Goal: Task Accomplishment & Management: Complete application form

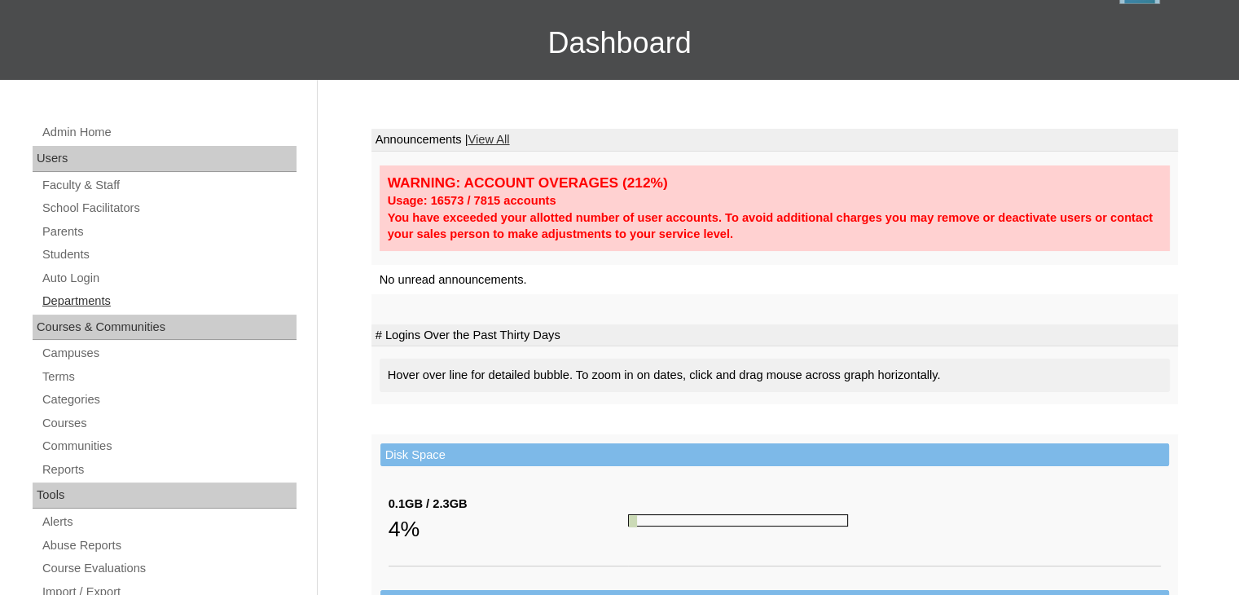
scroll to position [108, 0]
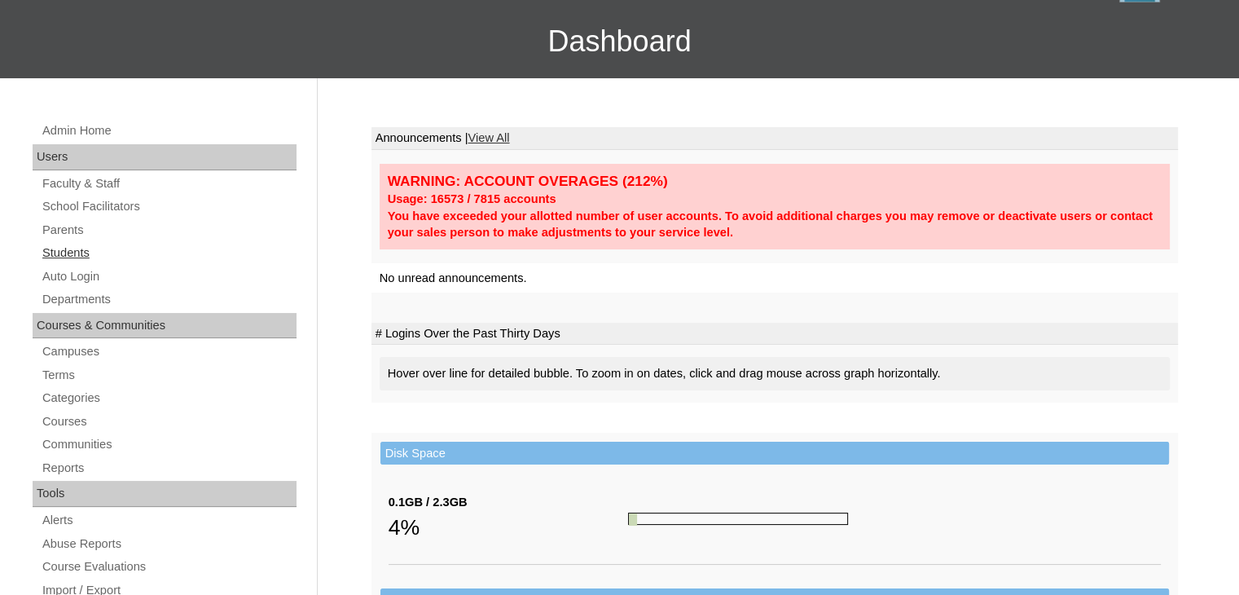
click at [88, 251] on link "Students" at bounding box center [169, 253] width 256 height 20
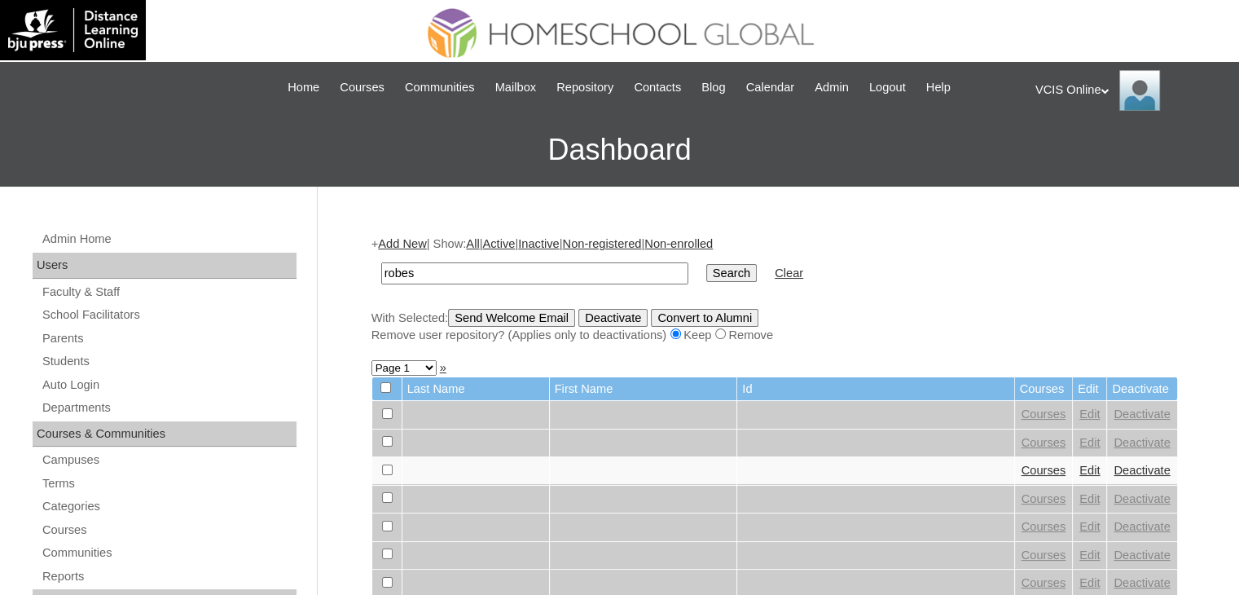
type input "robes"
click at [706, 264] on input "Search" at bounding box center [731, 273] width 50 height 18
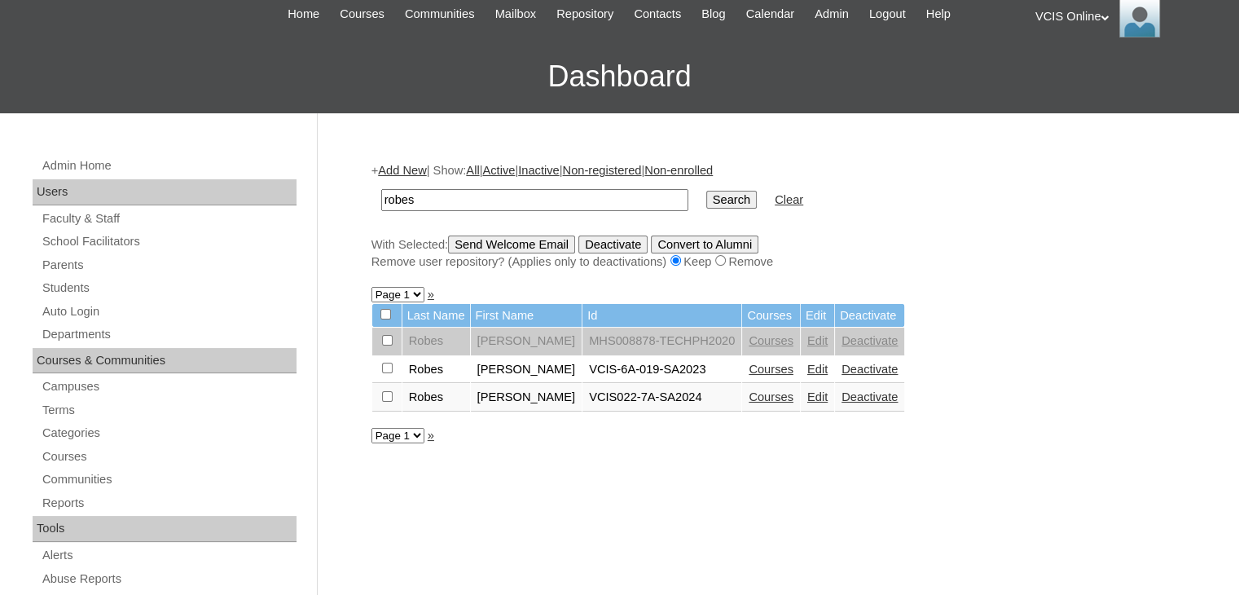
scroll to position [74, 0]
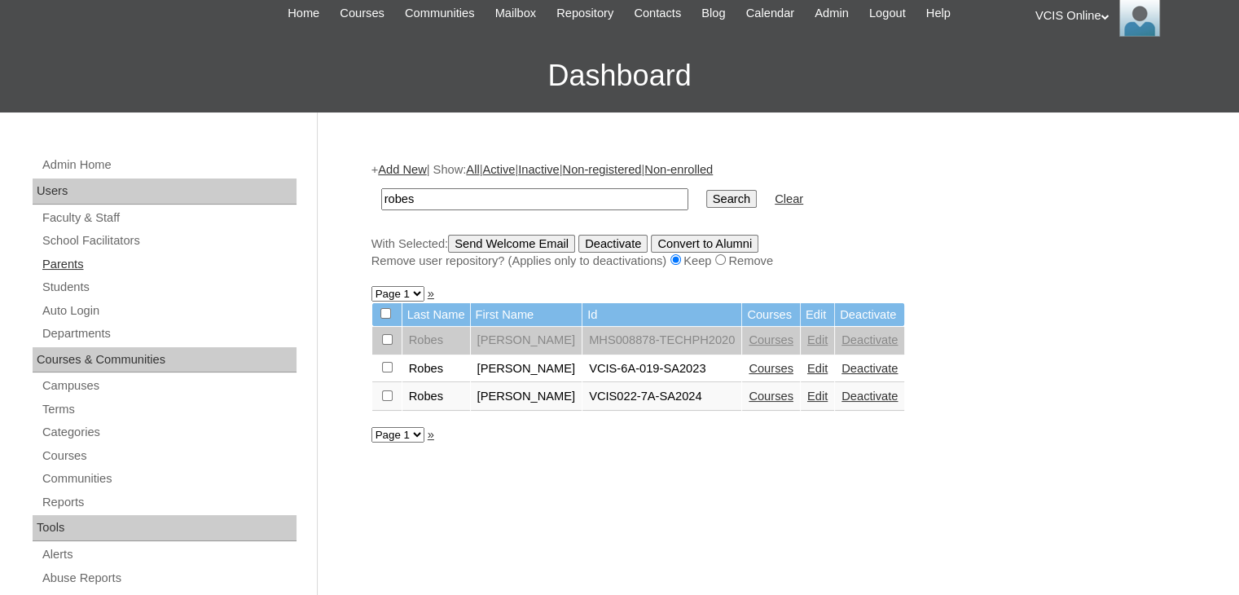
click at [74, 258] on link "Parents" at bounding box center [169, 264] width 256 height 20
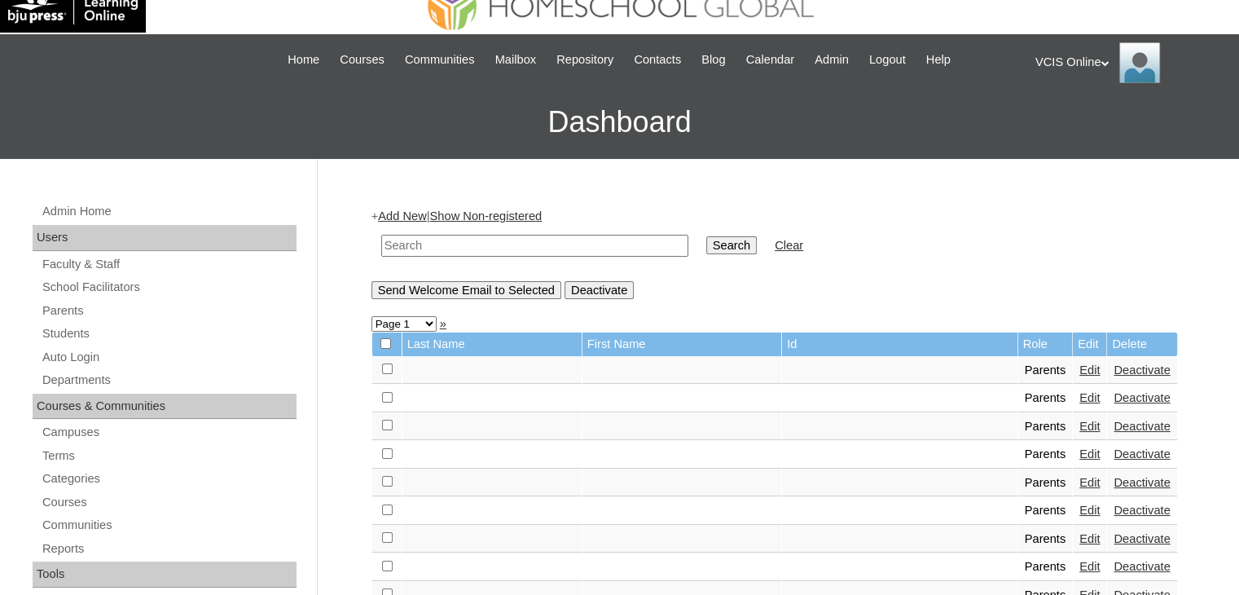
scroll to position [54, 0]
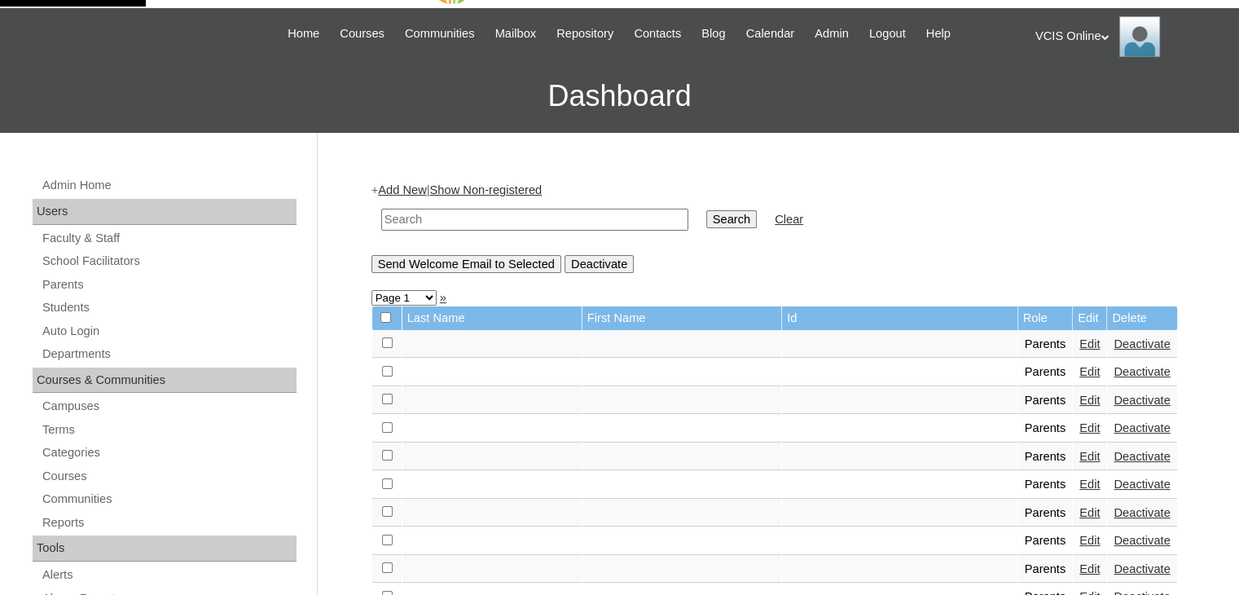
click at [410, 191] on link "Add New" at bounding box center [402, 189] width 48 height 13
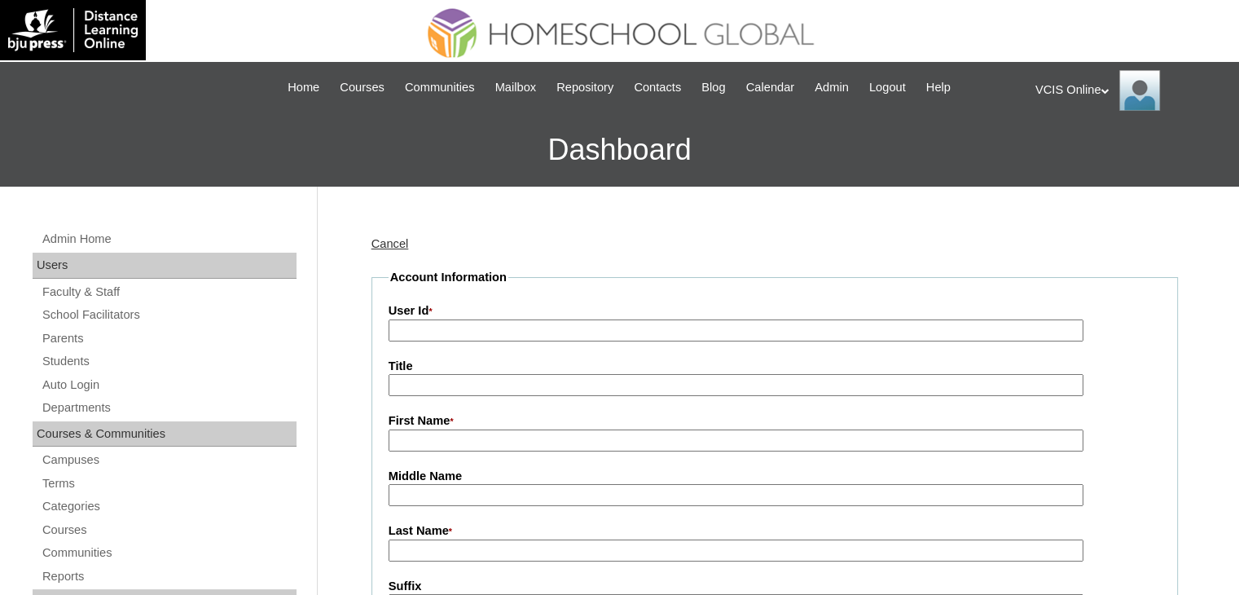
click at [524, 333] on input "User Id *" at bounding box center [735, 330] width 695 height 22
paste input "VCIS028-8A-PA2025"
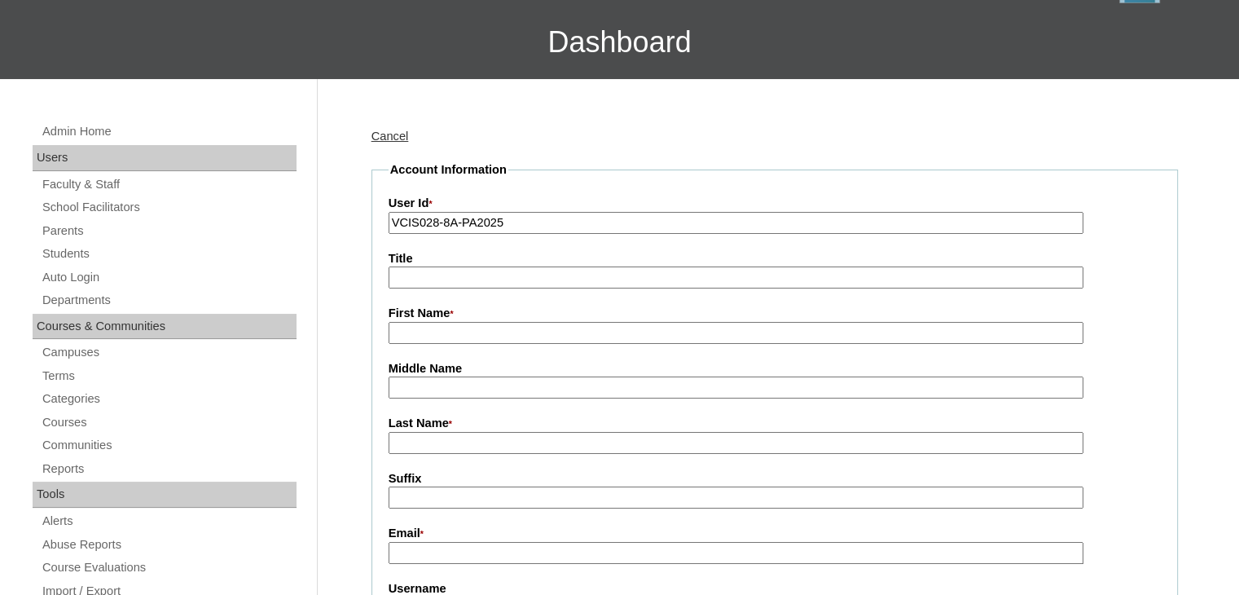
scroll to position [108, 0]
type input "VCIS028-8A-PA2025"
click at [477, 327] on input "First Name *" at bounding box center [735, 332] width 695 height 22
type input "A"
type input "[PERSON_NAME]"
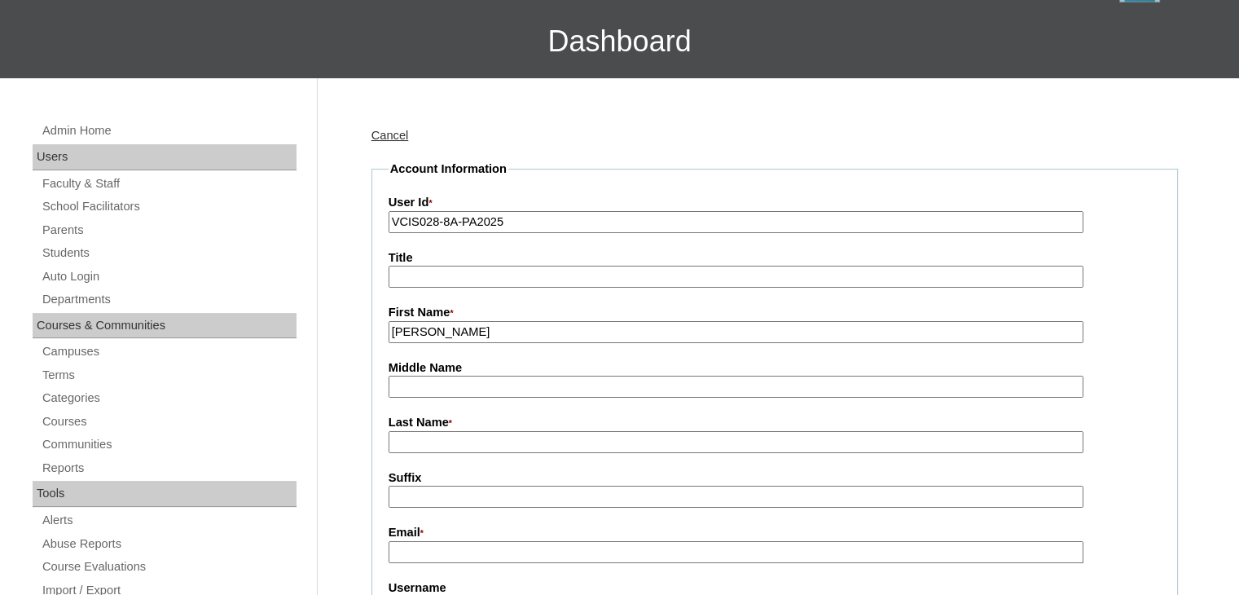
click at [446, 432] on input "Last Name *" at bounding box center [735, 442] width 695 height 22
type input "Chavez"
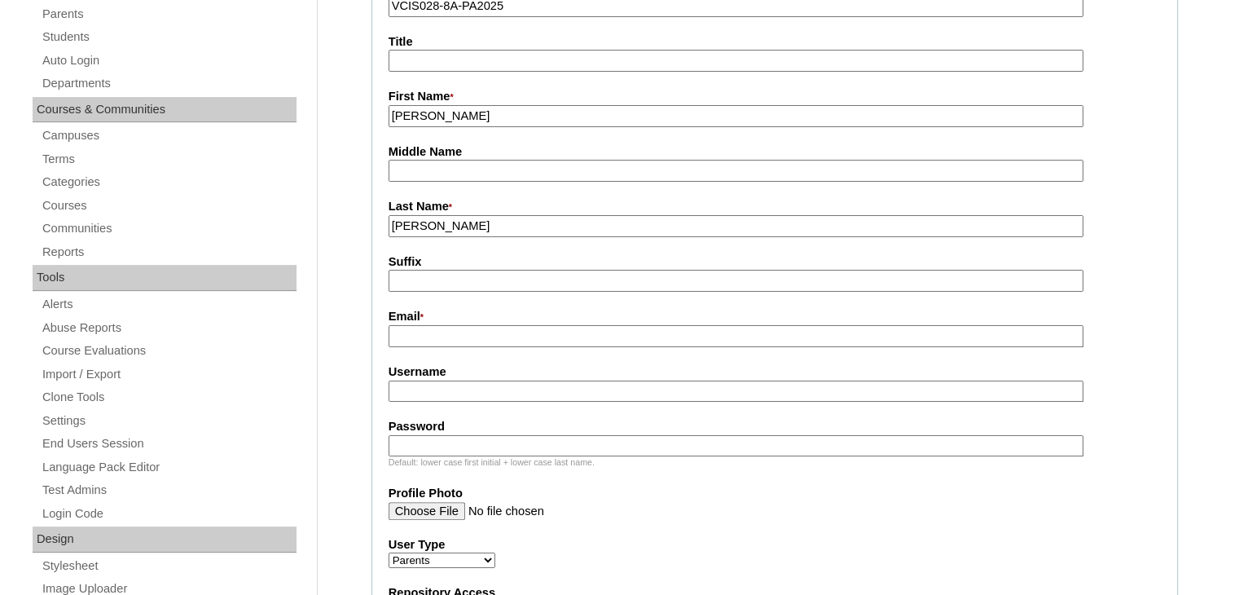
scroll to position [326, 0]
click at [450, 327] on input "Email *" at bounding box center [735, 334] width 695 height 22
paste input "aileen.robes@icloud.com"
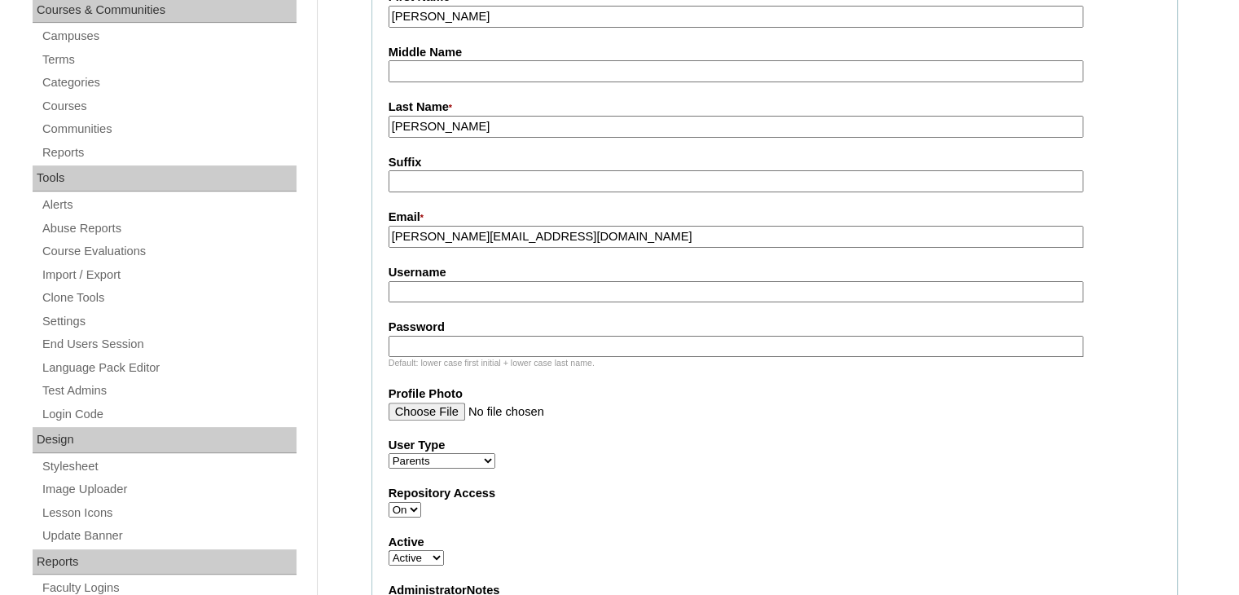
scroll to position [434, 0]
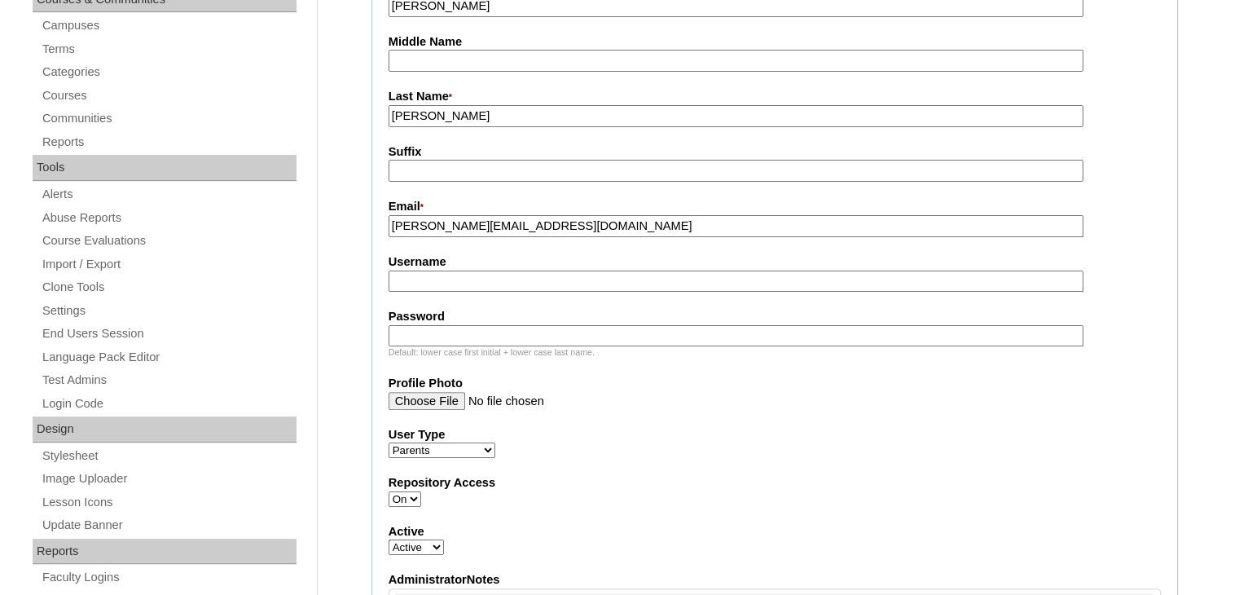
type input "aileen.robes@icloud.com"
click at [464, 271] on input "Username" at bounding box center [735, 281] width 695 height 22
paste input "achavez2025"
type input "achavez2025"
click at [553, 331] on input "Password" at bounding box center [735, 336] width 695 height 22
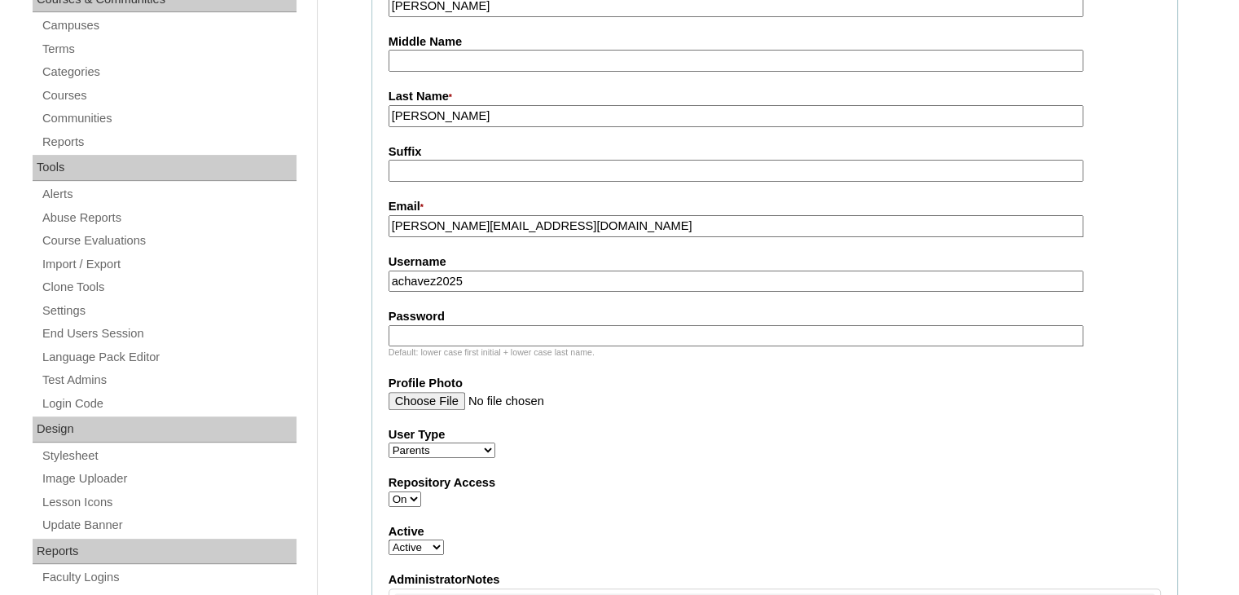
paste input "oTzPca"
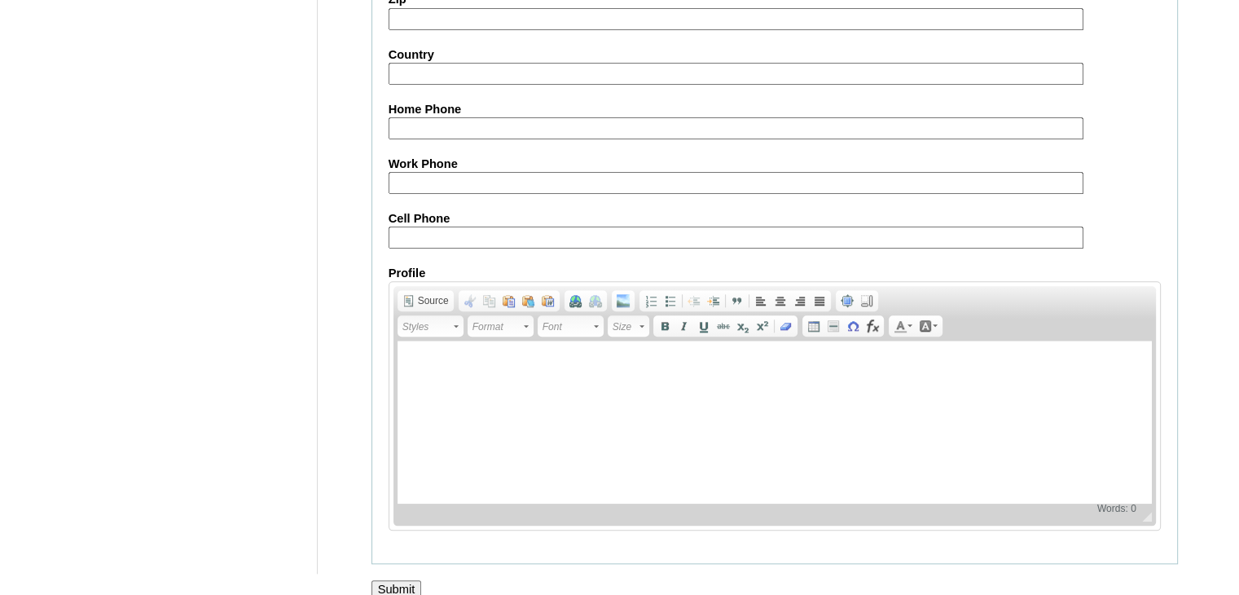
scroll to position [1590, 0]
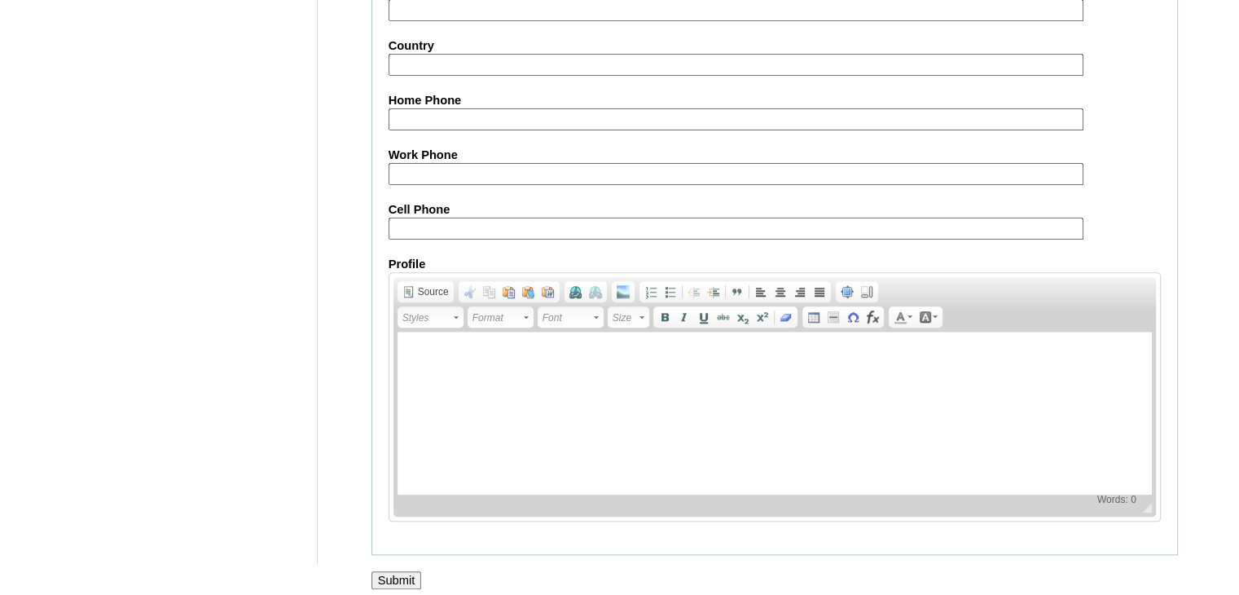
type input "oTzPca"
click at [391, 571] on input "Submit" at bounding box center [396, 580] width 50 height 18
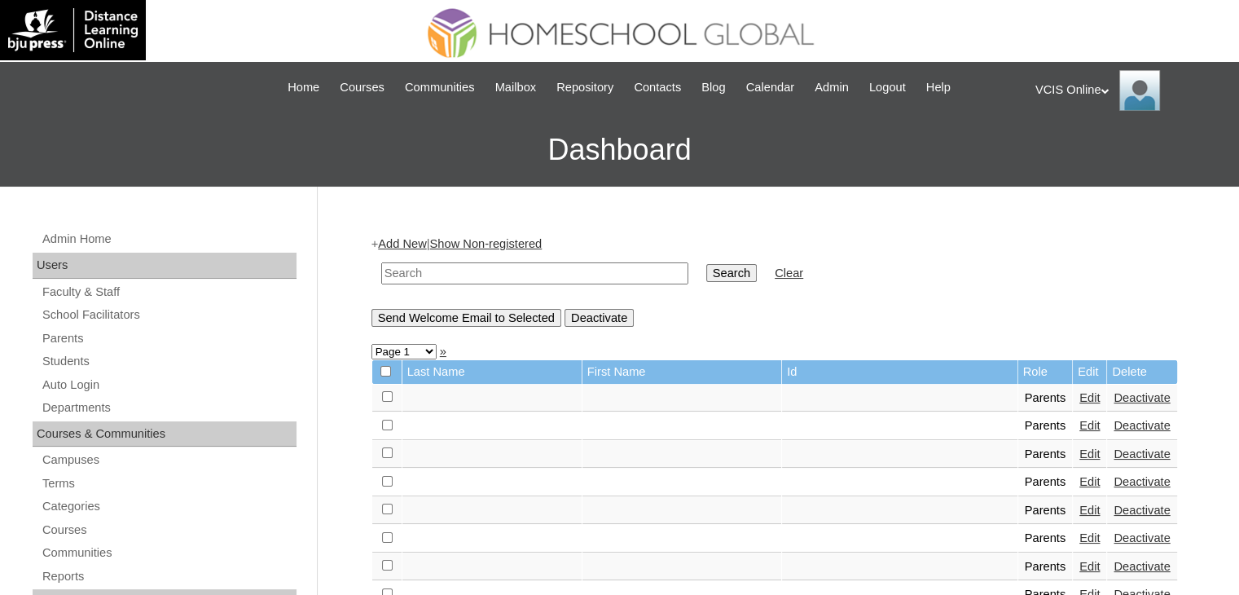
click at [470, 282] on td at bounding box center [534, 273] width 323 height 38
paste input "VCIS028-8A-PA2025"
type input "VCIS028-8A-PA2025"
click at [706, 274] on input "Search" at bounding box center [731, 273] width 50 height 18
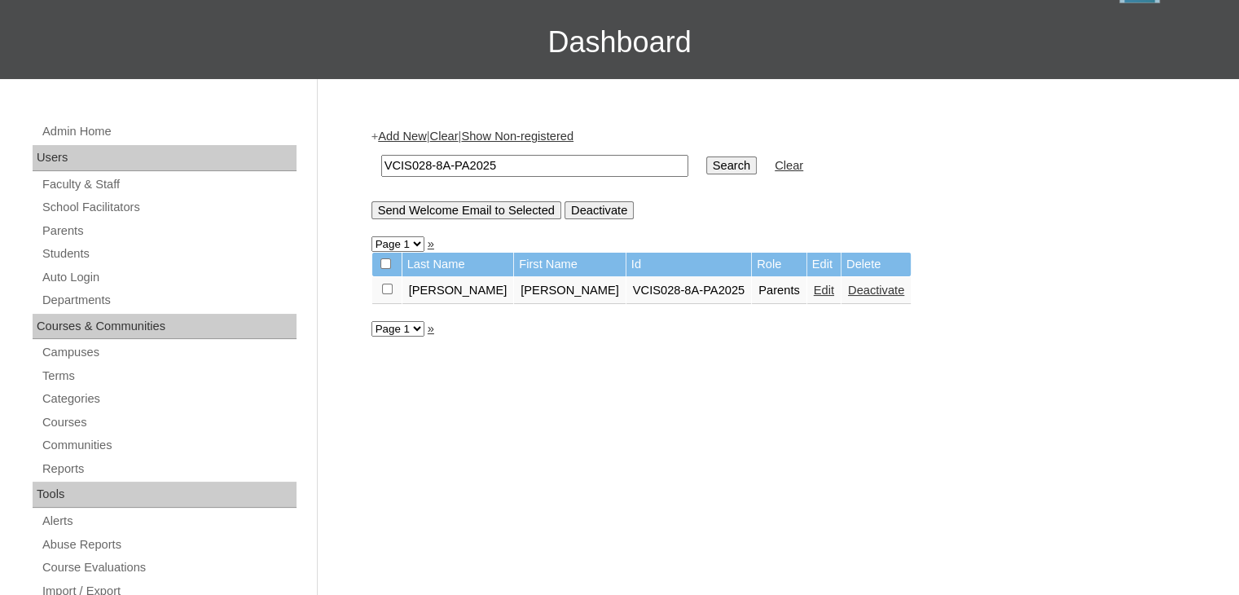
scroll to position [108, 0]
click at [814, 291] on link "Edit" at bounding box center [824, 289] width 20 height 13
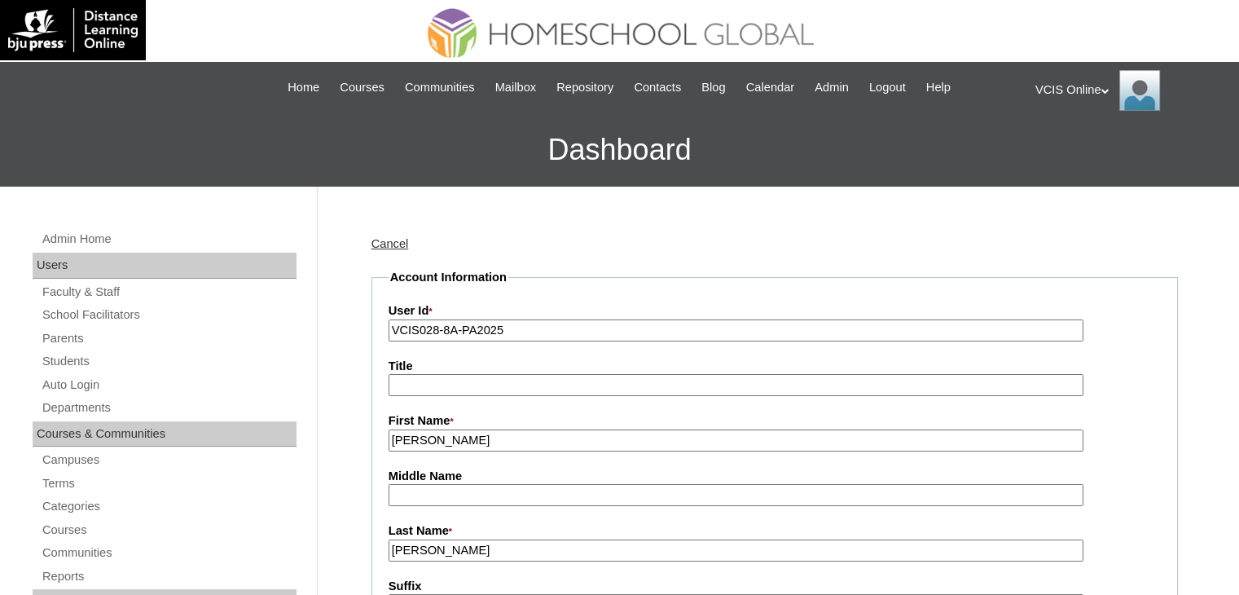
click at [466, 543] on input "Chavez" at bounding box center [735, 550] width 695 height 22
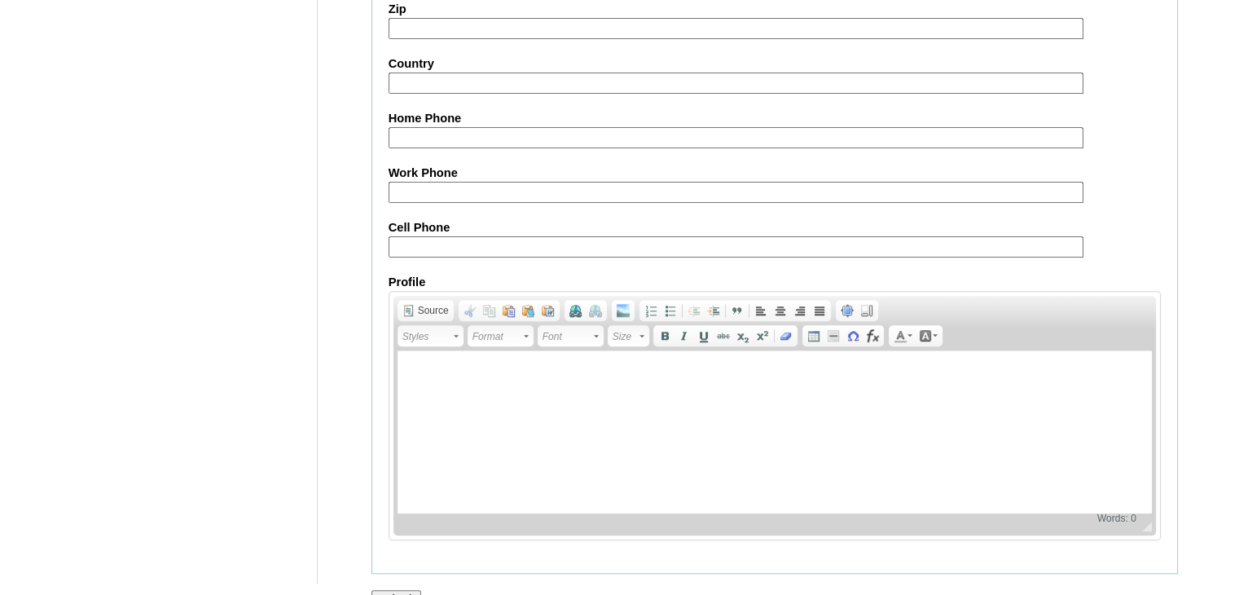
scroll to position [1530, 0]
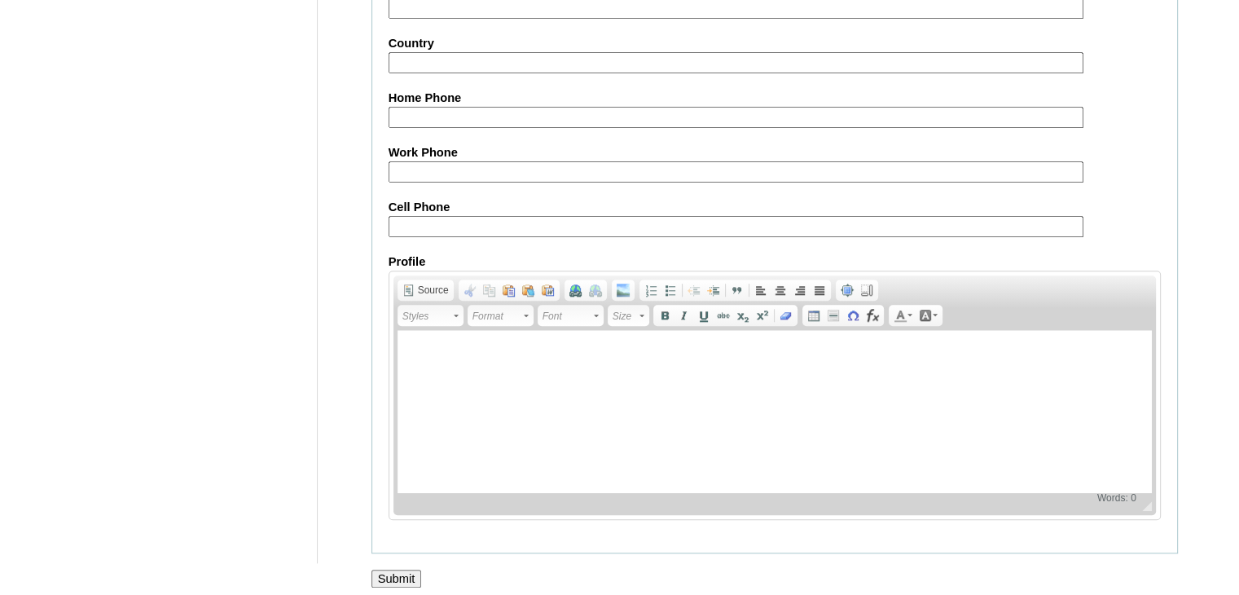
type input "Chavez 2025"
click at [397, 573] on input "Submit" at bounding box center [396, 578] width 50 height 18
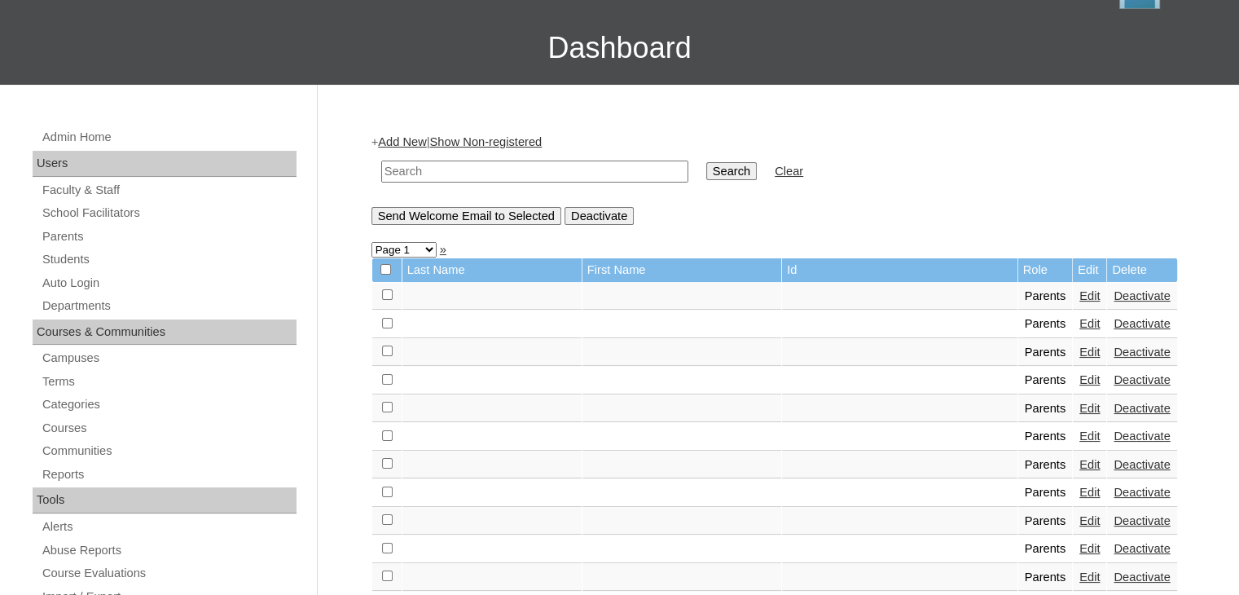
scroll to position [108, 0]
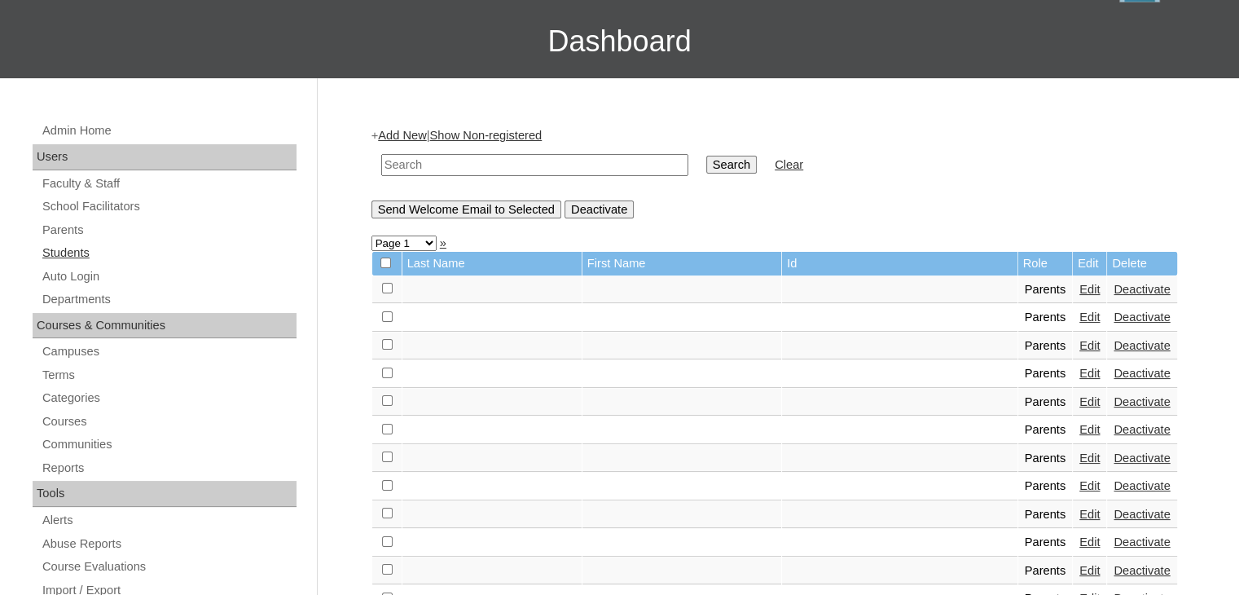
click at [111, 250] on link "Students" at bounding box center [169, 253] width 256 height 20
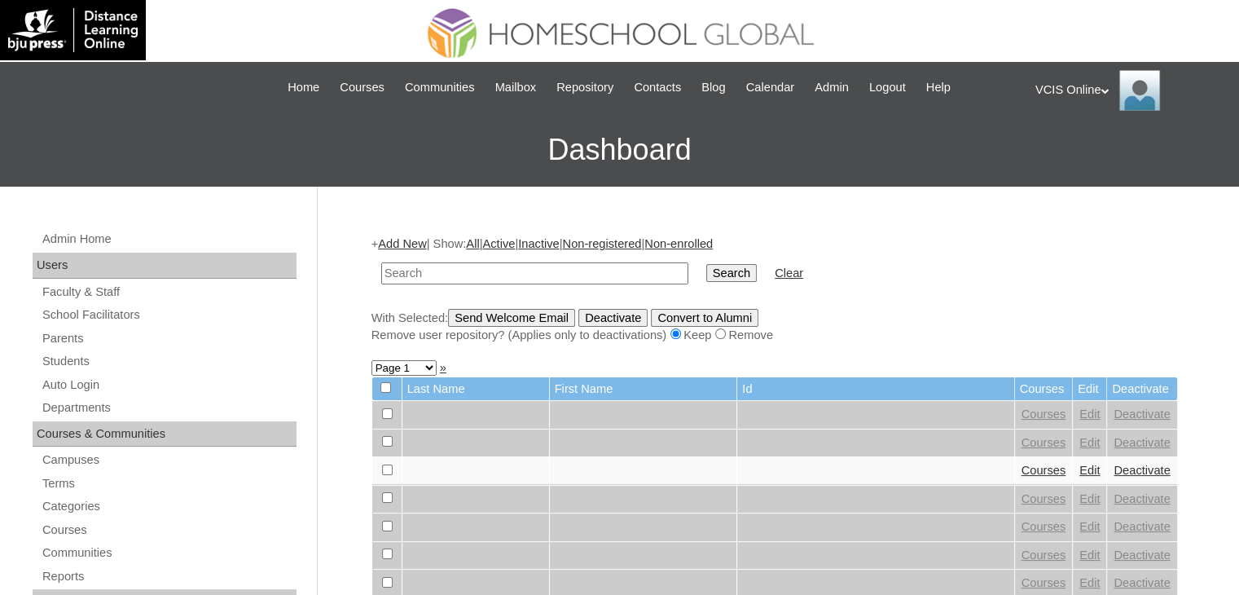
click at [426, 248] on link "Add New" at bounding box center [402, 243] width 48 height 13
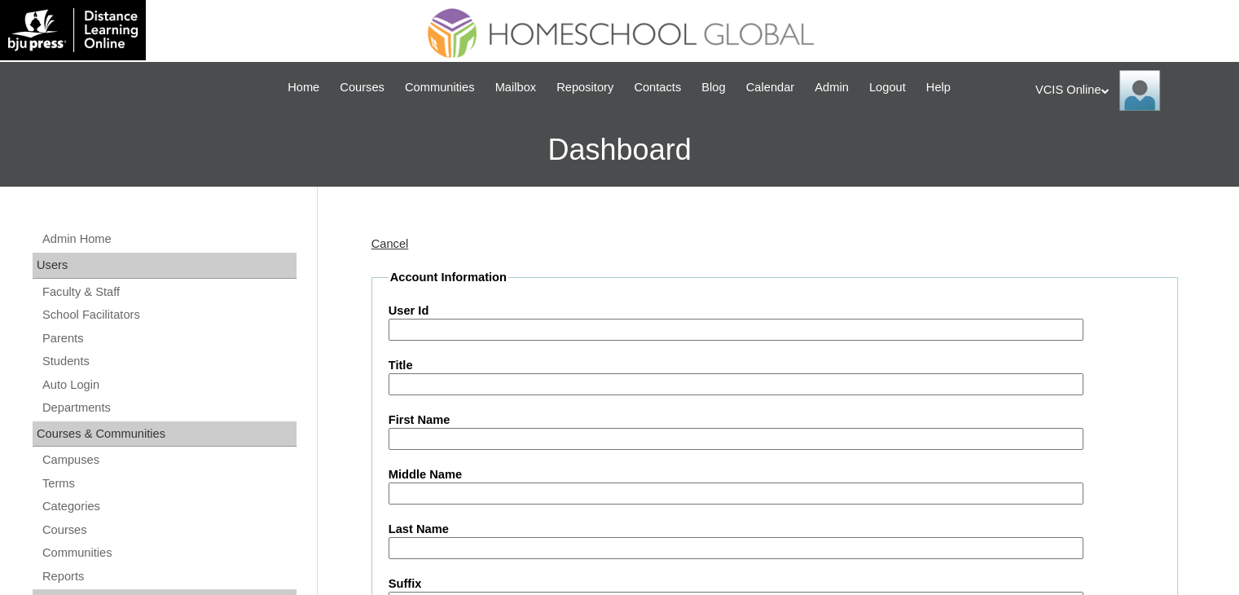
click at [502, 330] on input "User Id" at bounding box center [735, 329] width 695 height 22
paste input "VCIS028-8A-SA2025"
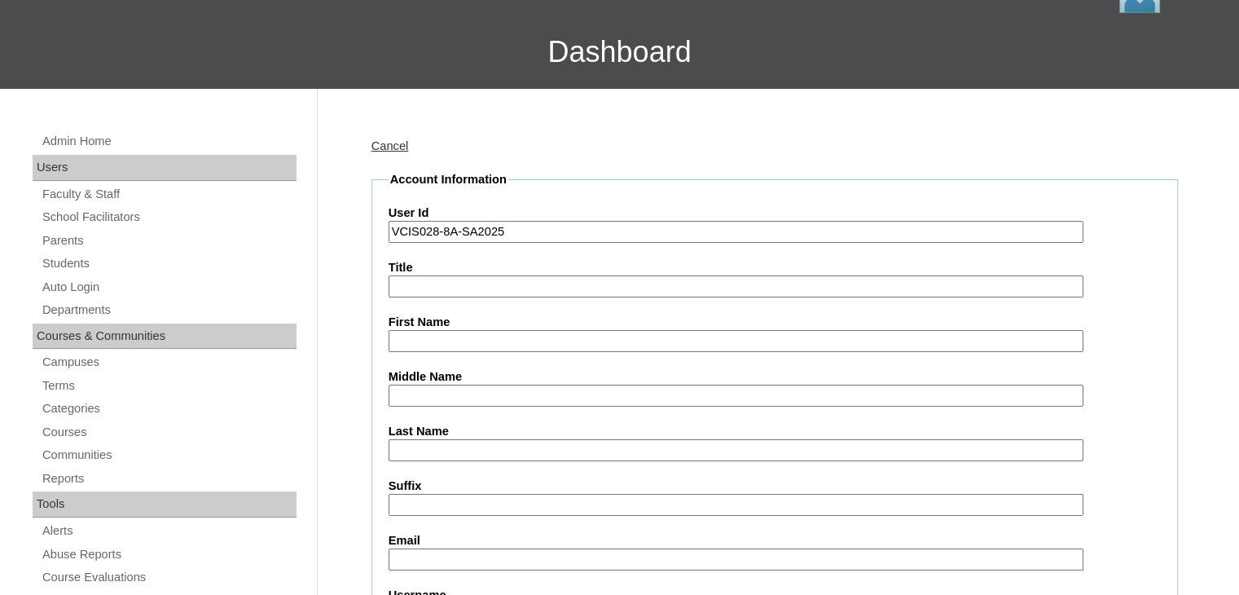
scroll to position [163, 0]
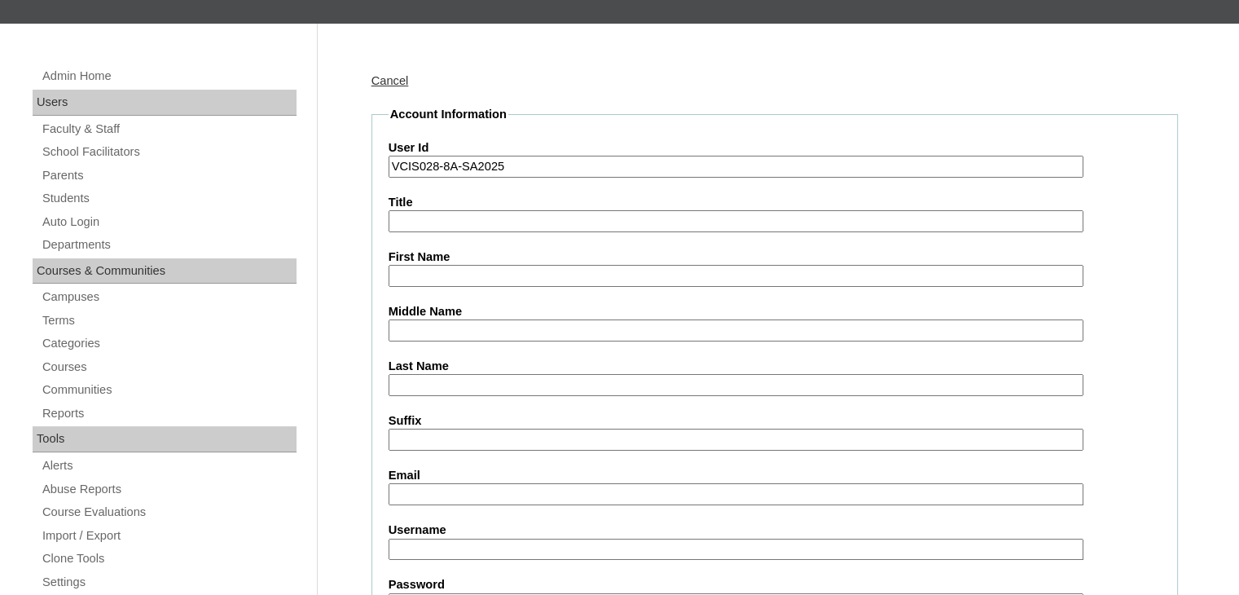
type input "VCIS028-8A-SA2025"
click at [437, 267] on input "First Name" at bounding box center [735, 276] width 695 height 22
paste input "[PERSON_NAME] [PERSON_NAME] Robes"
click at [473, 278] on input "[PERSON_NAME] [PERSON_NAME] Robes" at bounding box center [735, 276] width 695 height 22
click at [474, 276] on input "[PERSON_NAME] [PERSON_NAME] Robes" at bounding box center [735, 276] width 695 height 22
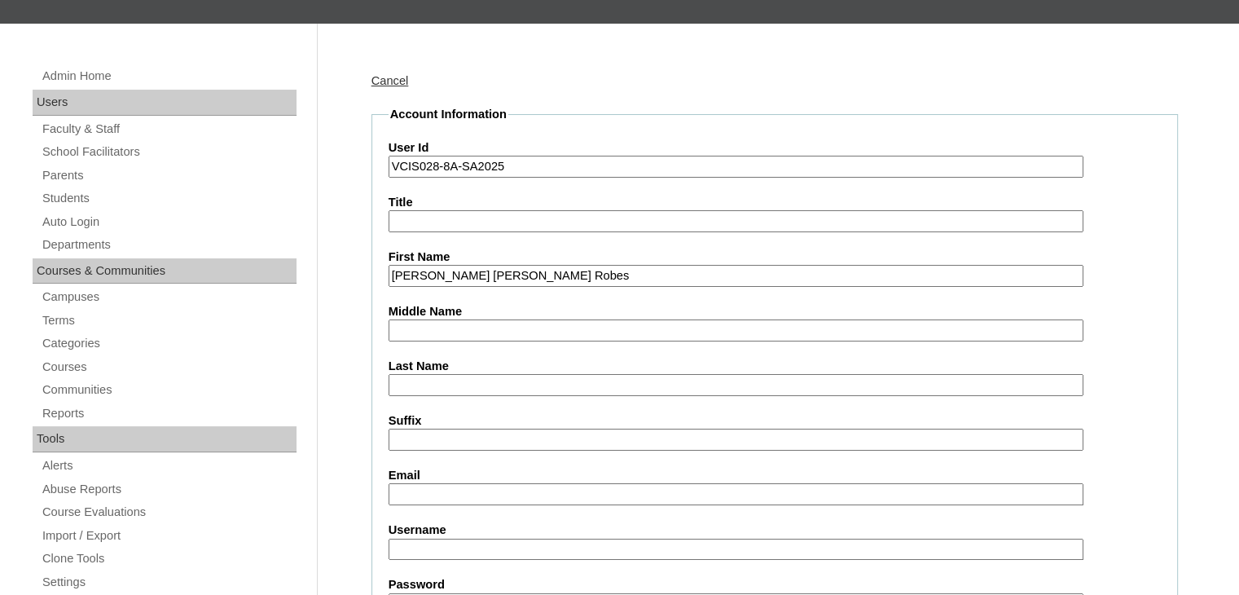
drag, startPoint x: 472, startPoint y: 275, endPoint x: 698, endPoint y: 266, distance: 225.8
click at [698, 266] on input "[PERSON_NAME] [PERSON_NAME] Robes" at bounding box center [735, 276] width 695 height 22
type input "[PERSON_NAME]"
click at [612, 333] on input "Middle Name" at bounding box center [735, 330] width 695 height 22
paste input "[PERSON_NAME]"
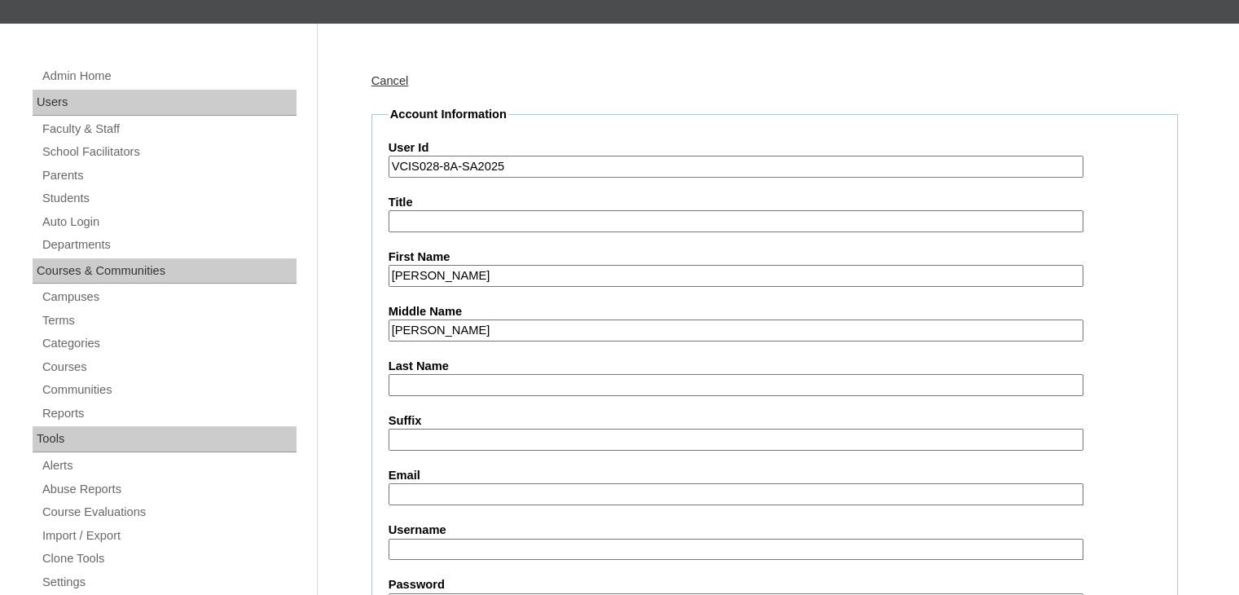
drag, startPoint x: 441, startPoint y: 330, endPoint x: 535, endPoint y: 321, distance: 94.9
click at [535, 321] on input "[PERSON_NAME]" at bounding box center [735, 330] width 695 height 22
type input "[PERSON_NAME]"
click at [508, 376] on input "Last Name" at bounding box center [735, 385] width 695 height 22
paste input "Robes"
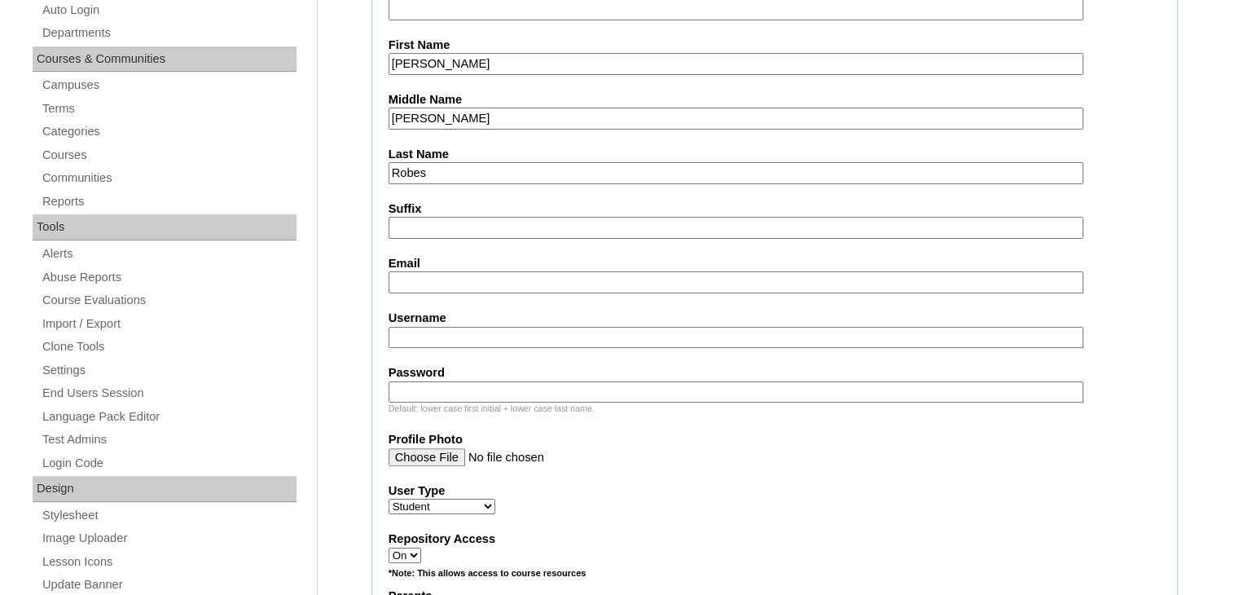
scroll to position [434, 0]
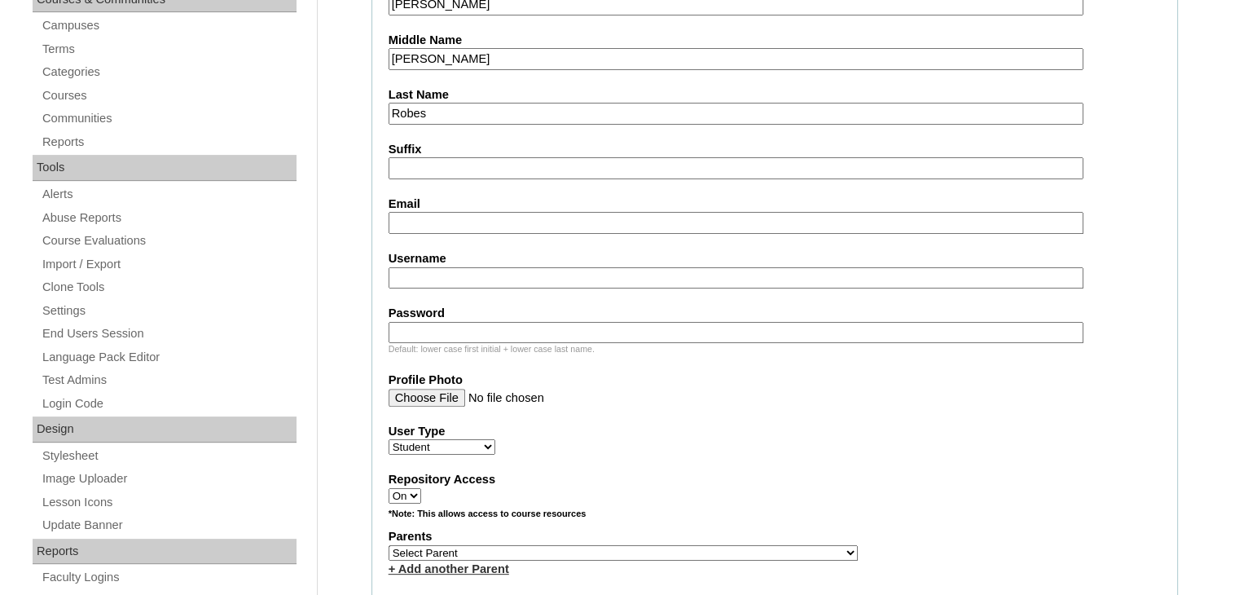
type input "Robes"
click at [435, 226] on input "Email" at bounding box center [735, 223] width 695 height 22
paste input "[EMAIL_ADDRESS][DOMAIN_NAME]"
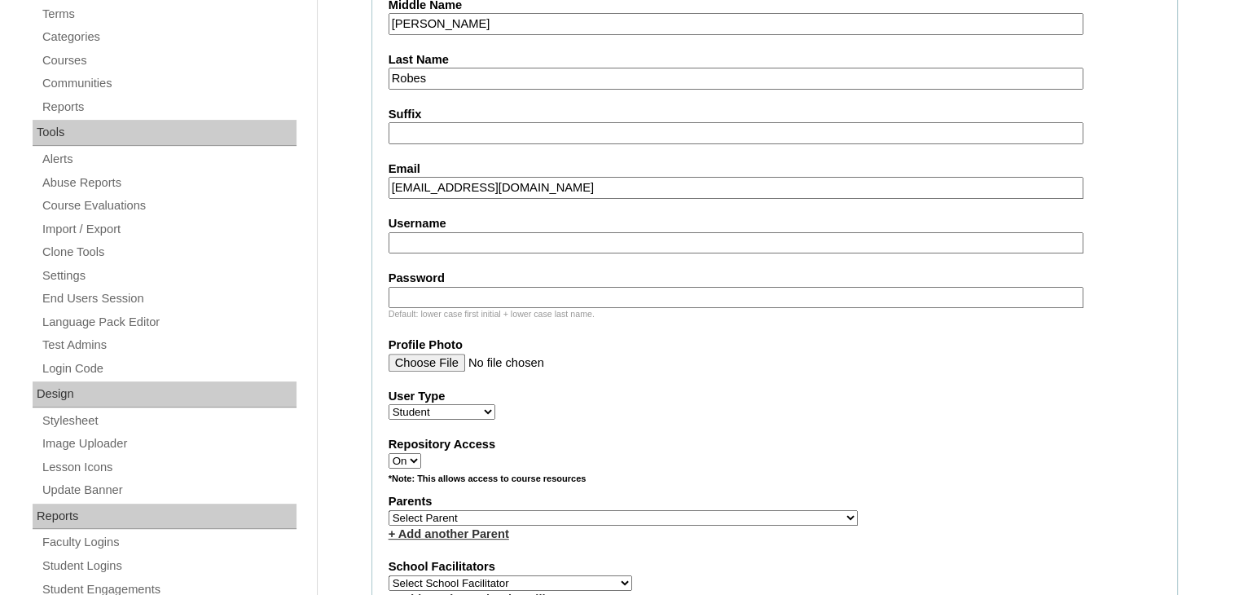
scroll to position [489, 0]
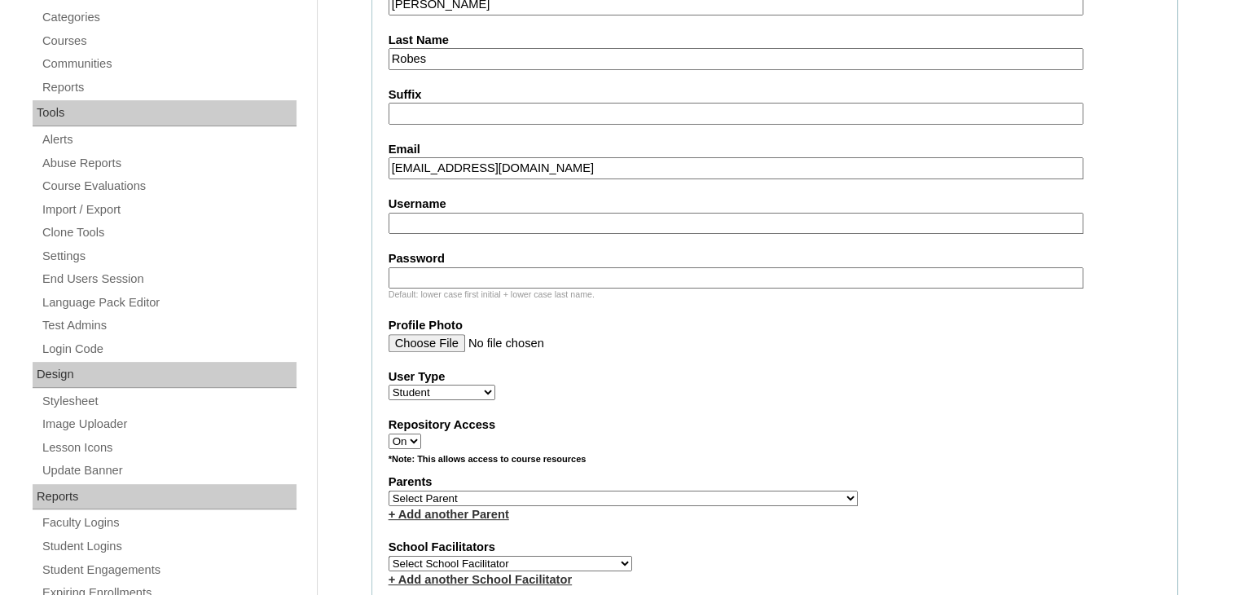
type input "[EMAIL_ADDRESS][DOMAIN_NAME]"
click at [492, 221] on input "Username" at bounding box center [735, 224] width 695 height 22
paste input "[PERSON_NAME].robes2025"
type input "[PERSON_NAME].robes2025"
click at [542, 269] on input "Password" at bounding box center [735, 278] width 695 height 22
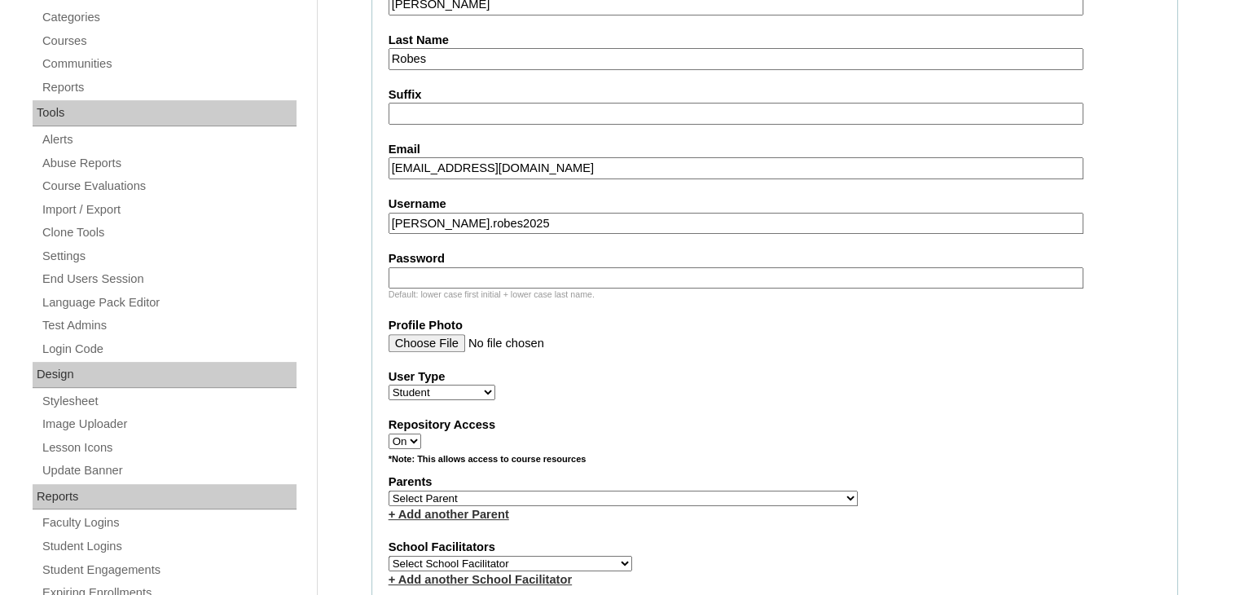
paste input "qHxPMS"
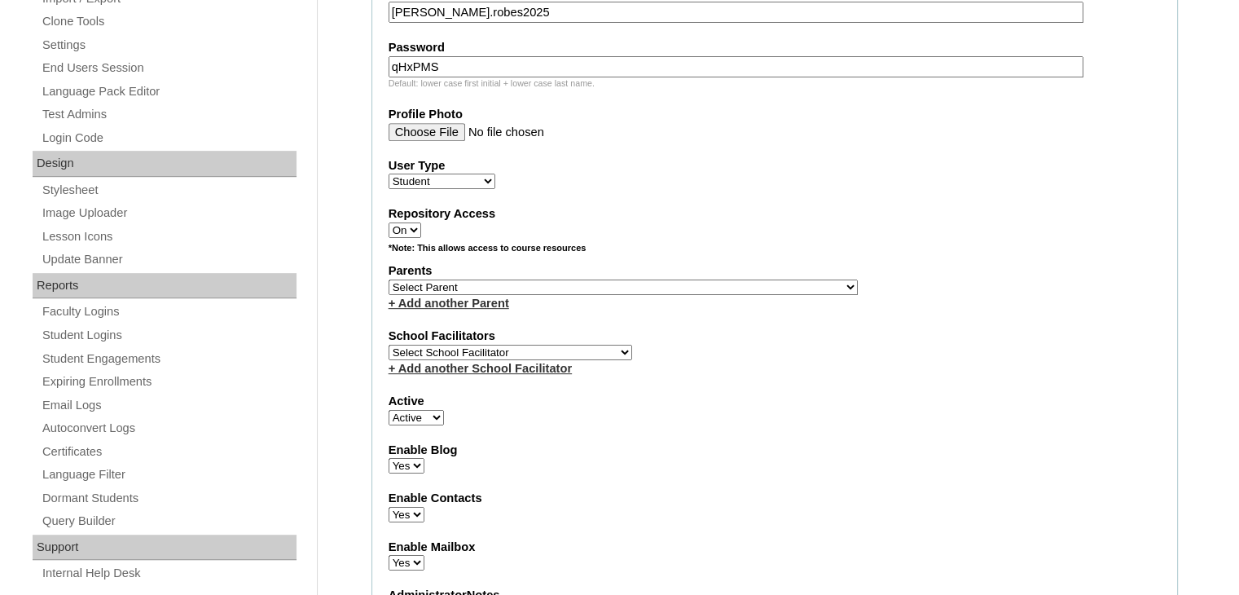
scroll to position [705, 0]
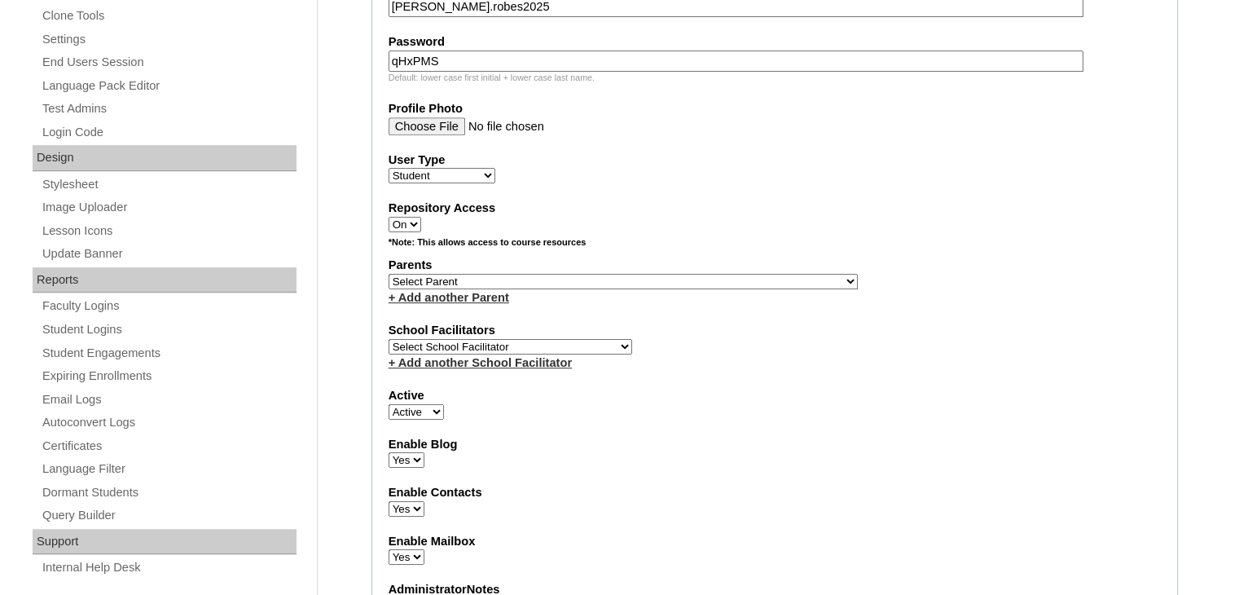
type input "qHxPMS"
click at [492, 277] on select "Select Parent , , , , , , , , , , , , , , , , , , , , , , , , , , , , , , , , ,…" at bounding box center [622, 281] width 469 height 15
select select "43705"
click at [388, 274] on select "Select Parent , , , , , , , , , , , , , , , , , , , , , , , , , , , , , , , , ,…" at bounding box center [622, 281] width 469 height 15
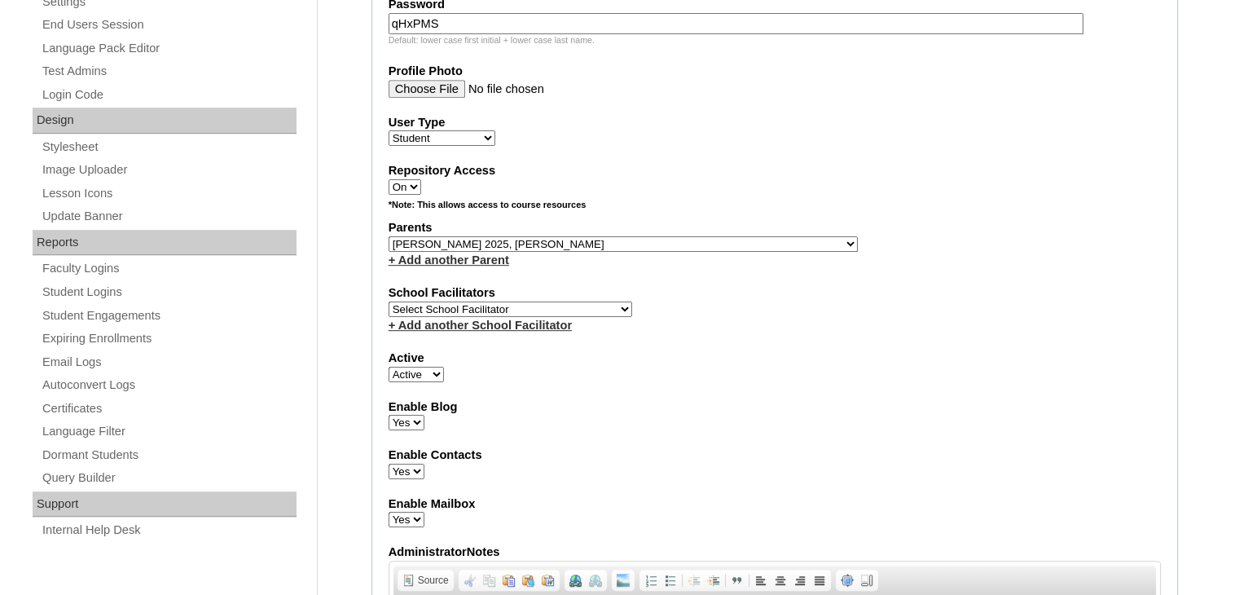
scroll to position [760, 0]
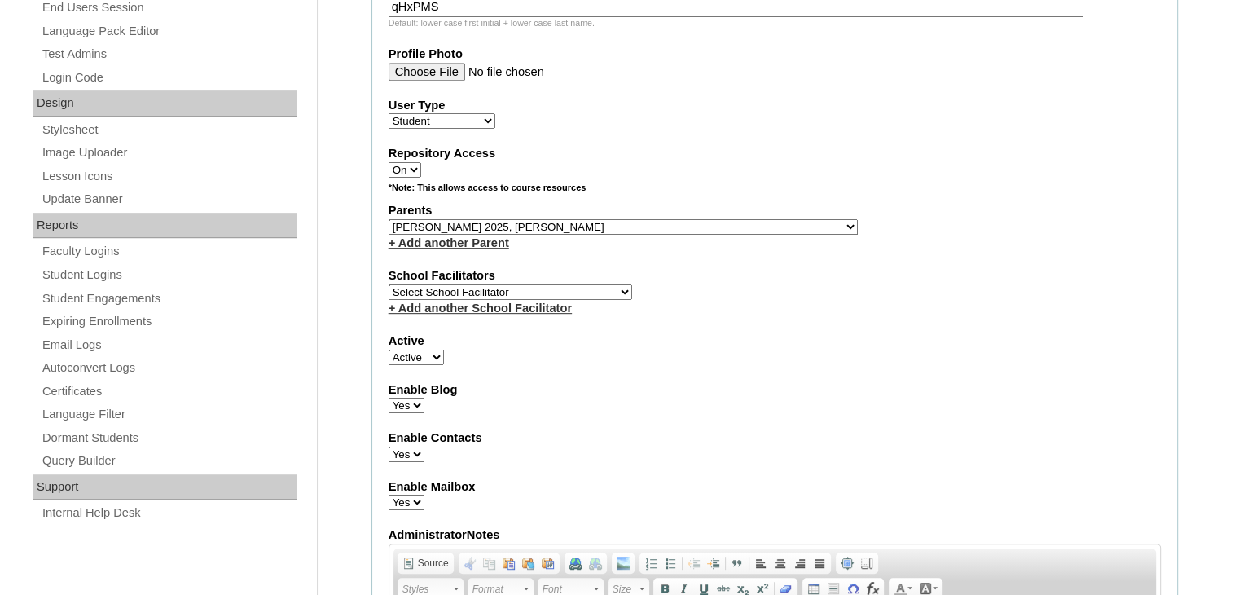
click at [516, 287] on select "Select School Facilitator [PERSON_NAME] [PERSON_NAME] Gloryfe [PERSON_NAME] [PE…" at bounding box center [510, 291] width 244 height 15
select select "42052"
click at [388, 284] on select "Select School Facilitator [PERSON_NAME] [PERSON_NAME] Gloryfe [PERSON_NAME] [PE…" at bounding box center [510, 291] width 244 height 15
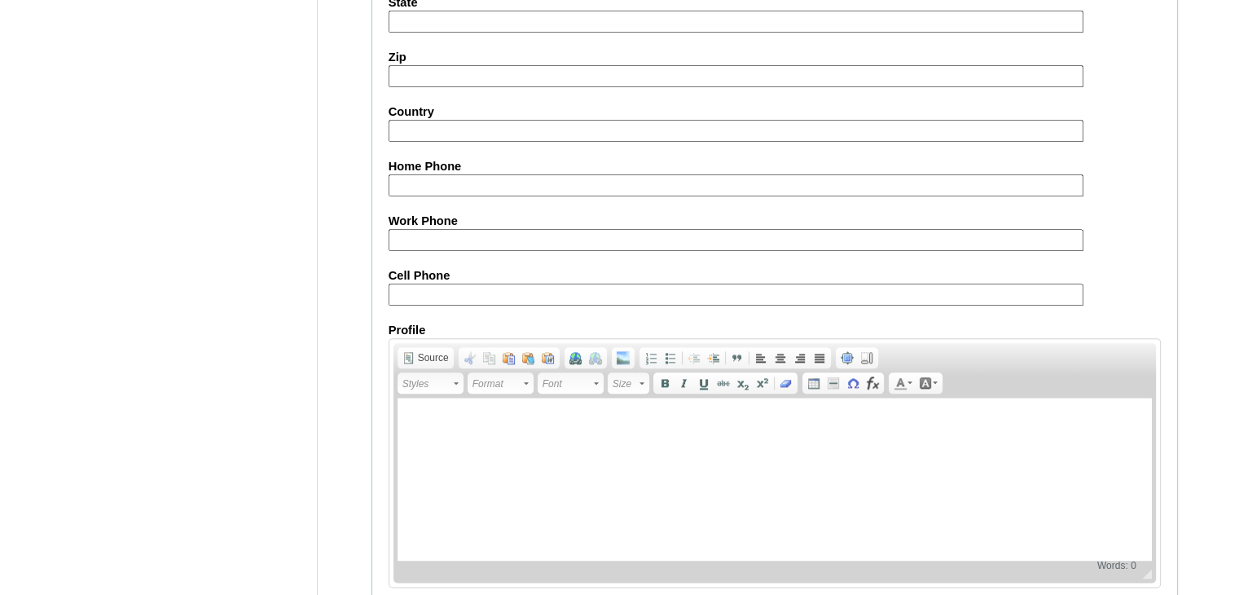
scroll to position [1867, 0]
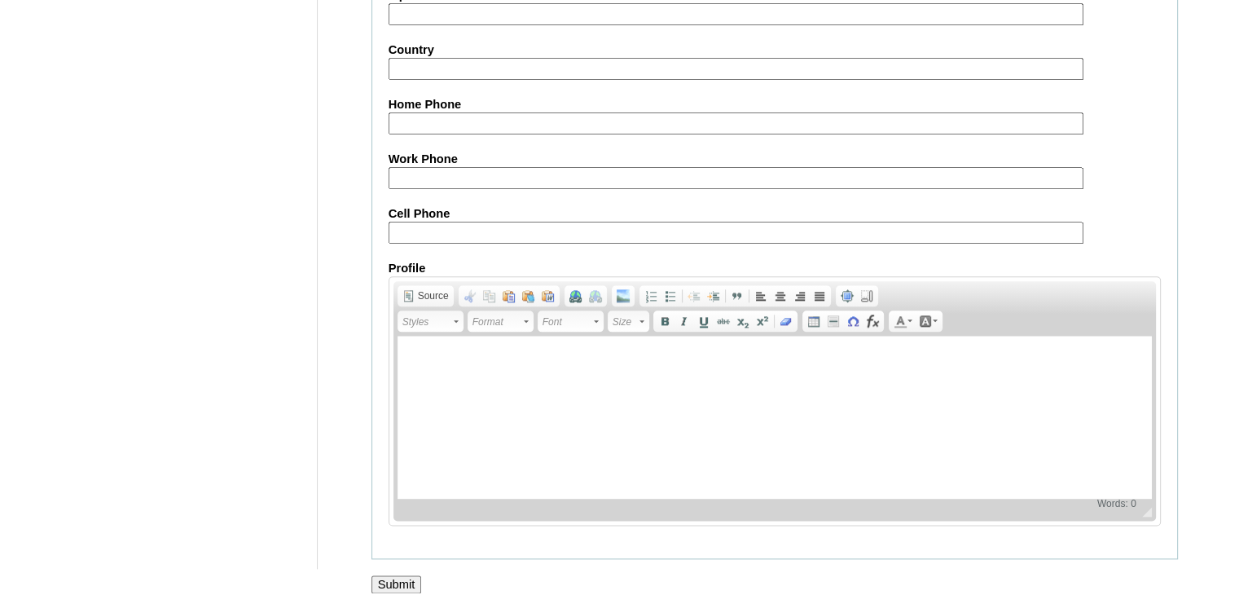
click at [417, 575] on input "Submit" at bounding box center [396, 584] width 50 height 18
